Goal: Transaction & Acquisition: Purchase product/service

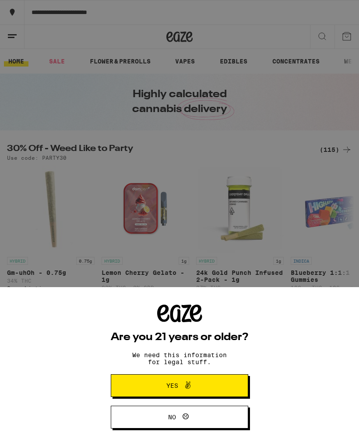
click at [177, 317] on icon at bounding box center [180, 314] width 21 height 18
click at [174, 383] on span "Yes" at bounding box center [172, 386] width 12 height 6
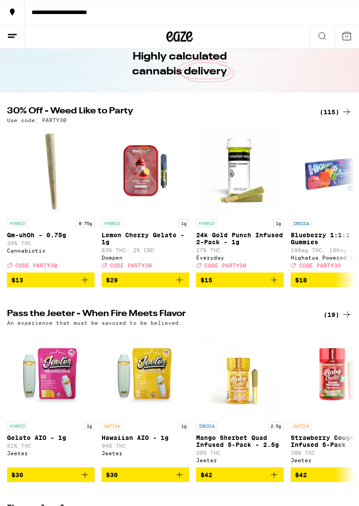
scroll to position [38, 0]
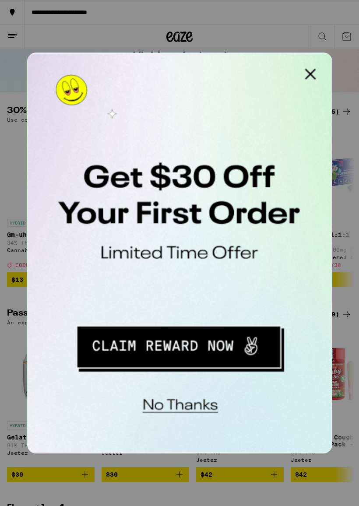
click at [140, 60] on button "Close Modal" at bounding box center [138, 62] width 18 height 18
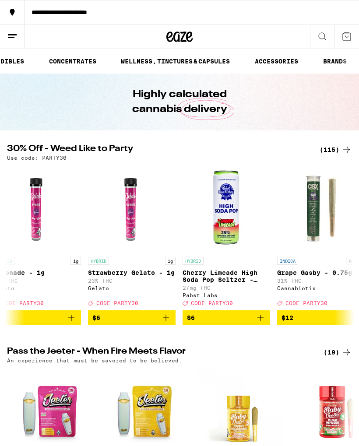
scroll to position [0, 225]
click at [11, 35] on line at bounding box center [12, 35] width 9 height 0
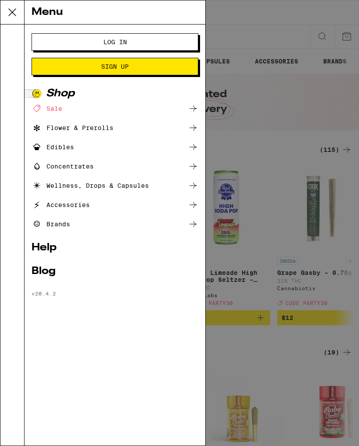
click at [51, 145] on div "Edibles" at bounding box center [53, 147] width 42 height 11
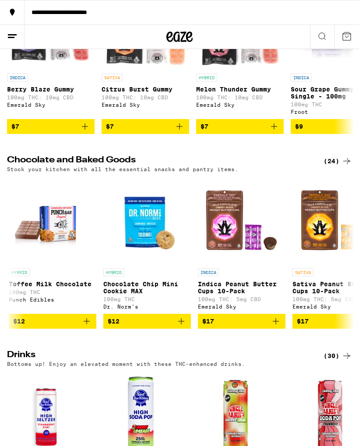
scroll to position [0, 434]
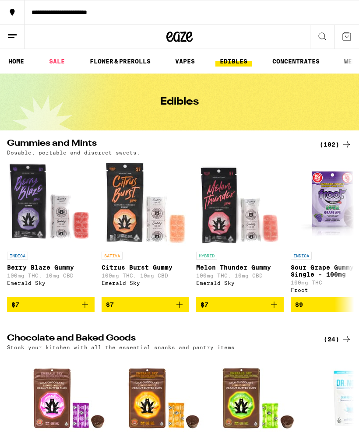
click at [63, 53] on ul "HOME SALE FLOWER & PREROLLS VAPES EDIBLES CONCENTRATES WELLNESS, TINCTURES & CA…" at bounding box center [179, 61] width 359 height 25
click at [60, 56] on link "SALE" at bounding box center [57, 61] width 25 height 11
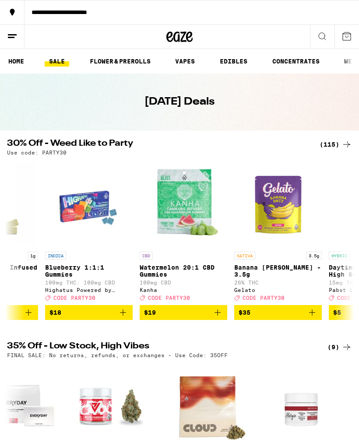
click at [122, 56] on link "FLOWER & PREROLLS" at bounding box center [120, 61] width 70 height 11
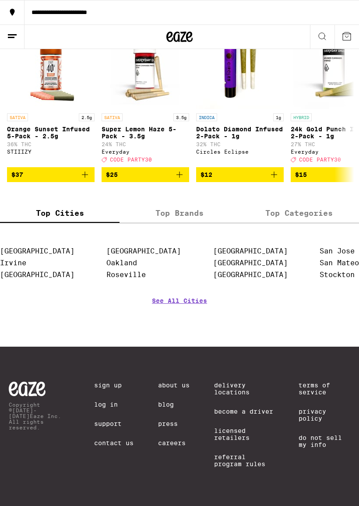
scroll to position [762, 0]
click at [178, 284] on section "Anaheim Irvine Long Beach Los Angeles Oakland Roseville Sacramento San Diego Sa…" at bounding box center [179, 285] width 359 height 89
click at [174, 297] on link "See All Cities" at bounding box center [179, 313] width 55 height 32
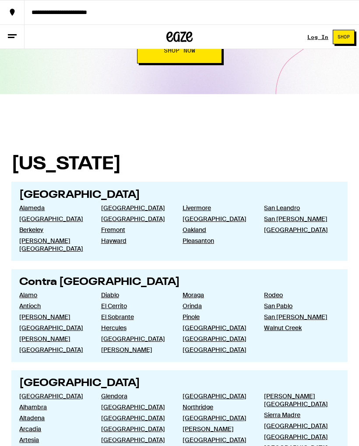
scroll to position [136, 0]
